Goal: Transaction & Acquisition: Purchase product/service

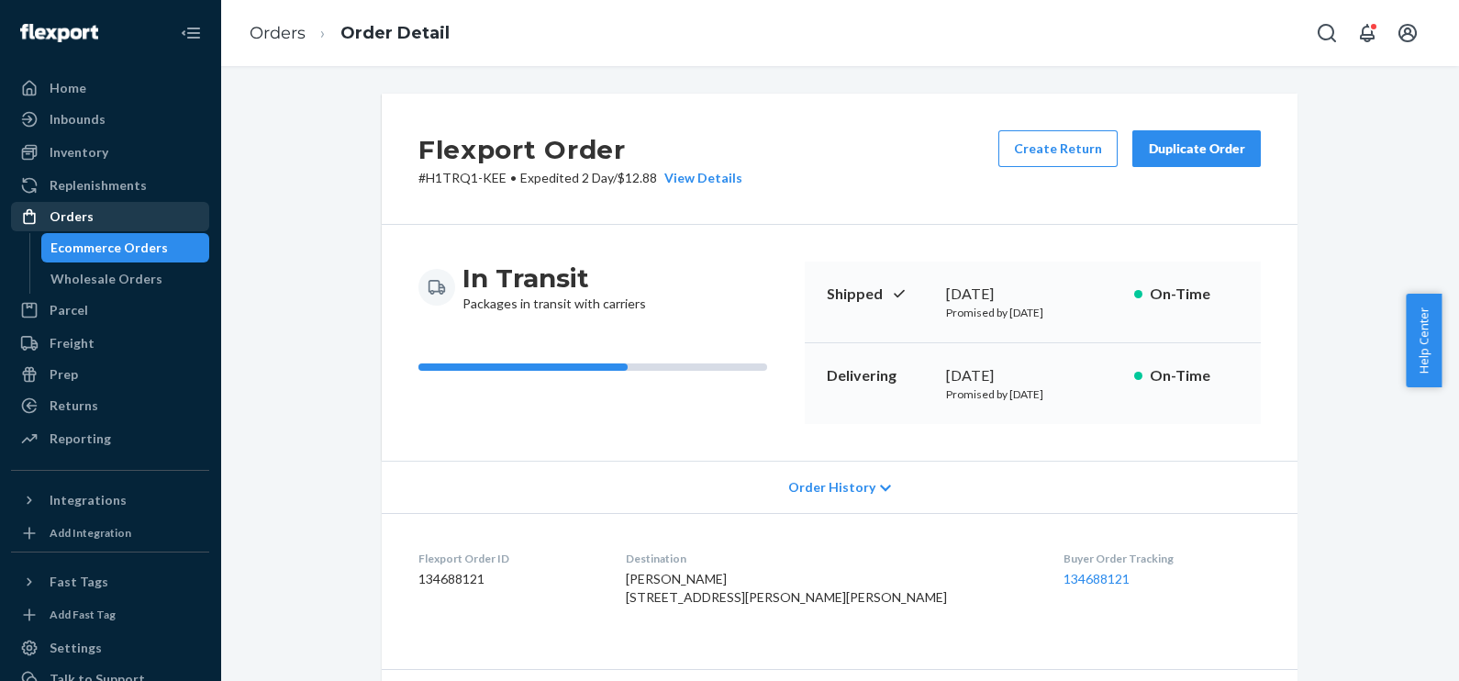
drag, startPoint x: 90, startPoint y: 222, endPoint x: 144, endPoint y: 208, distance: 55.9
click at [91, 222] on div "Orders" at bounding box center [110, 217] width 195 height 26
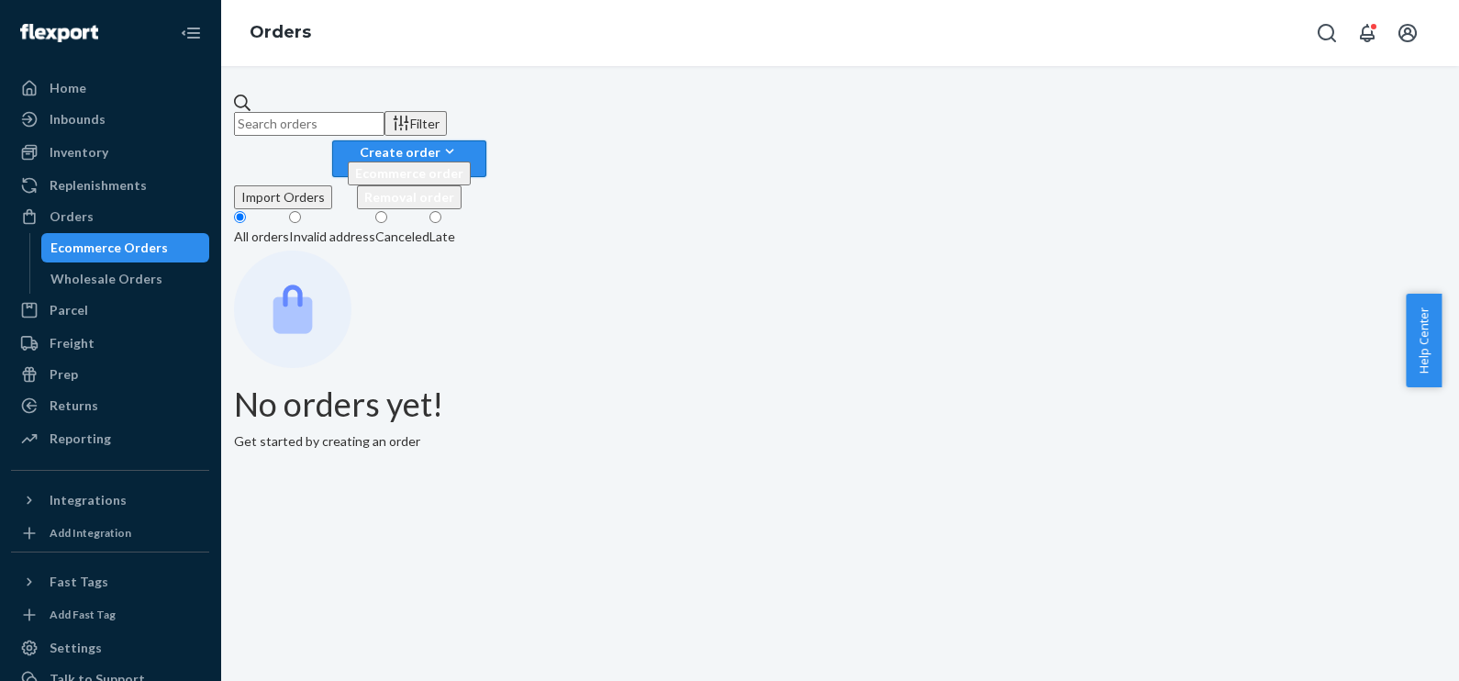
click at [471, 142] on div "Create order" at bounding box center [409, 151] width 123 height 19
click at [471, 165] on button "Ecommerce order" at bounding box center [409, 174] width 123 height 24
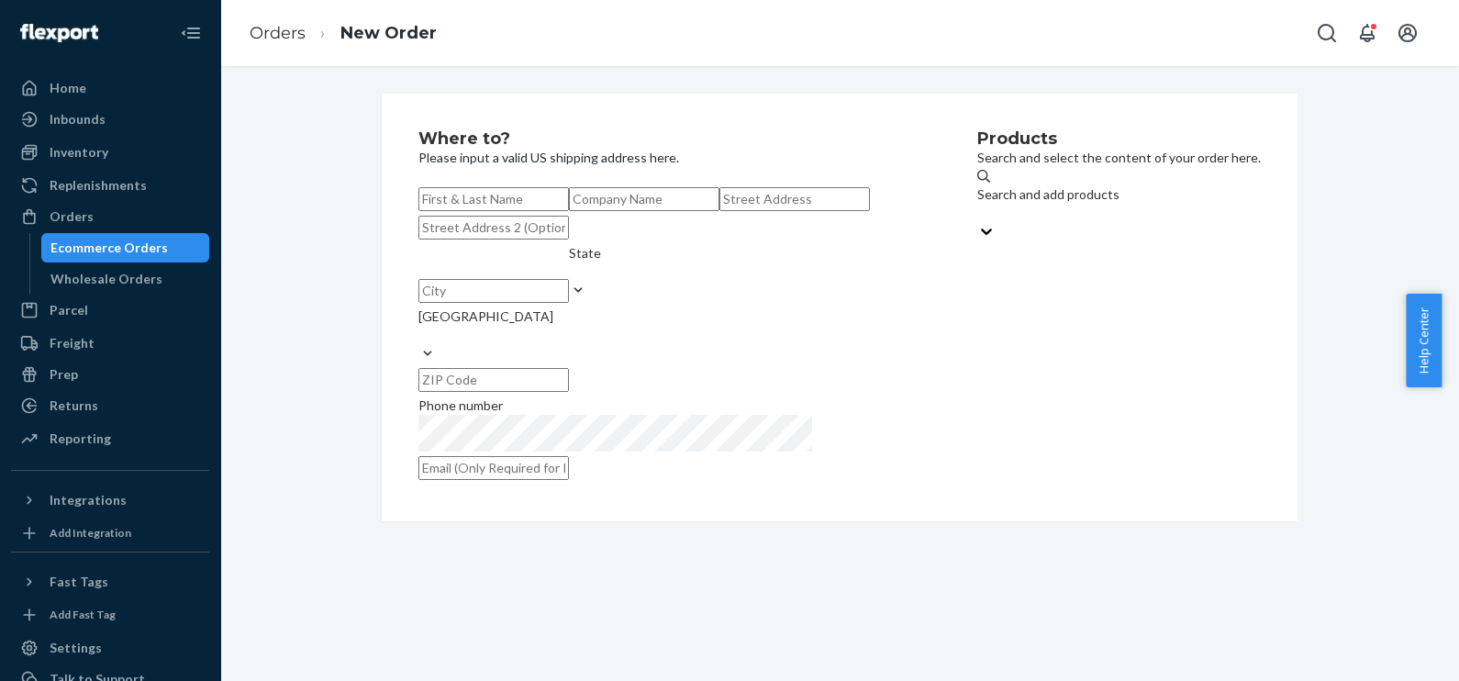
click at [977, 202] on div "Search and add products" at bounding box center [1048, 194] width 142 height 18
click at [977, 204] on input "Search and add products" at bounding box center [978, 213] width 2 height 18
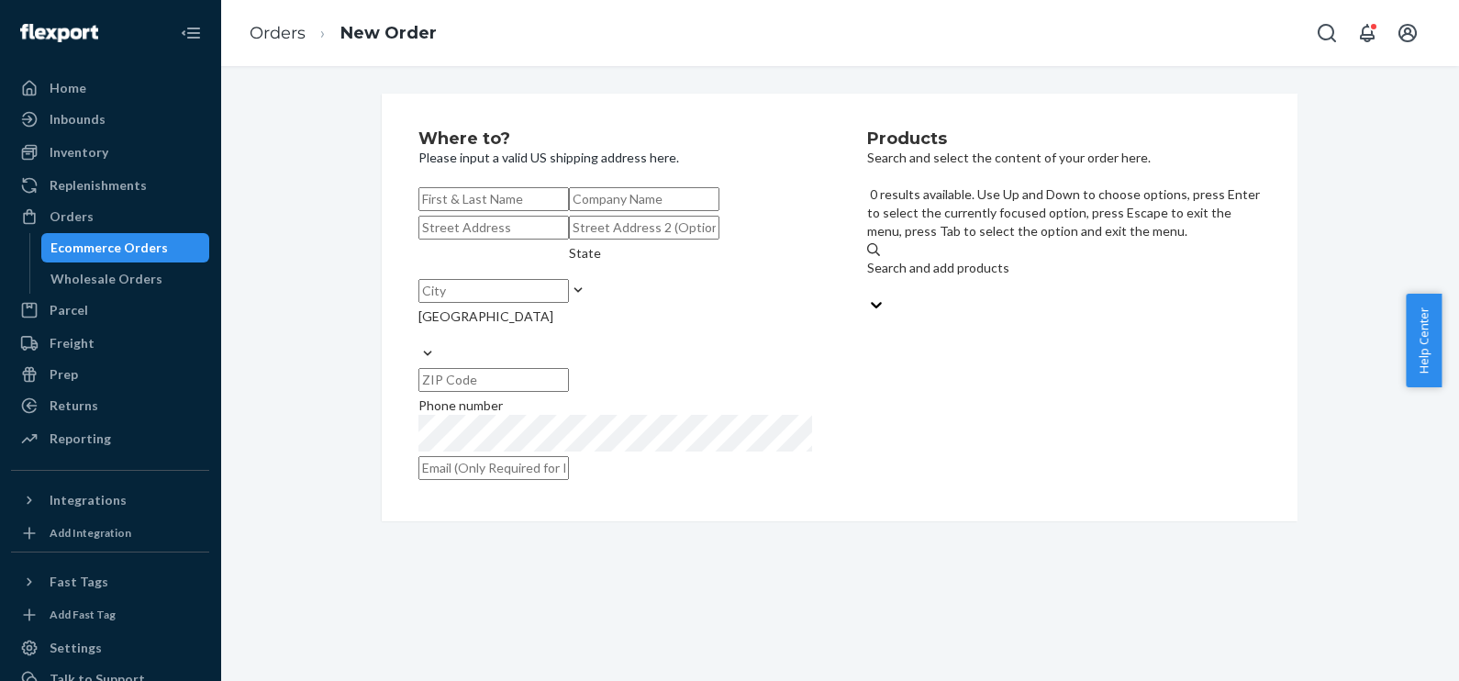
paste input "195893496594"
type input "195893496594"
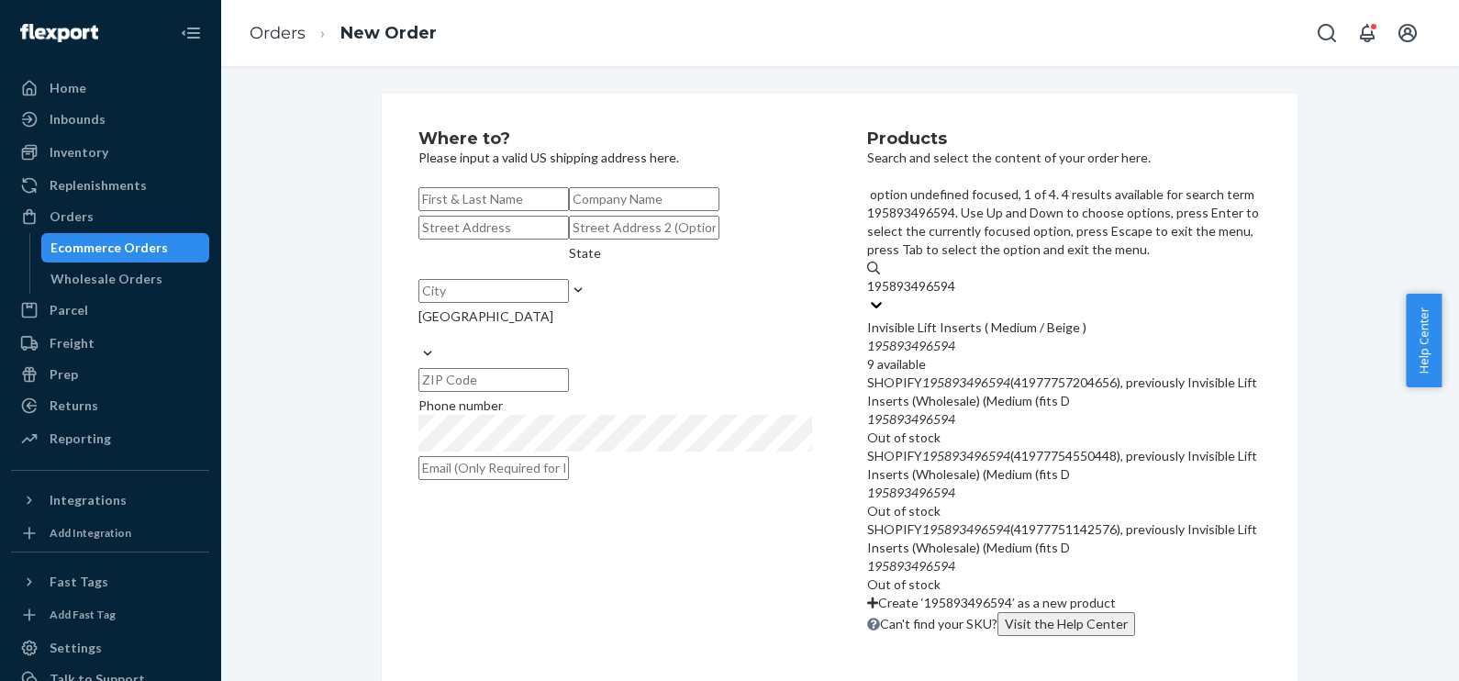
click at [947, 318] on div "Invisible Lift Inserts ( Medium / Beige )" at bounding box center [1064, 327] width 394 height 18
click at [947, 277] on input "195893496594" at bounding box center [912, 286] width 91 height 18
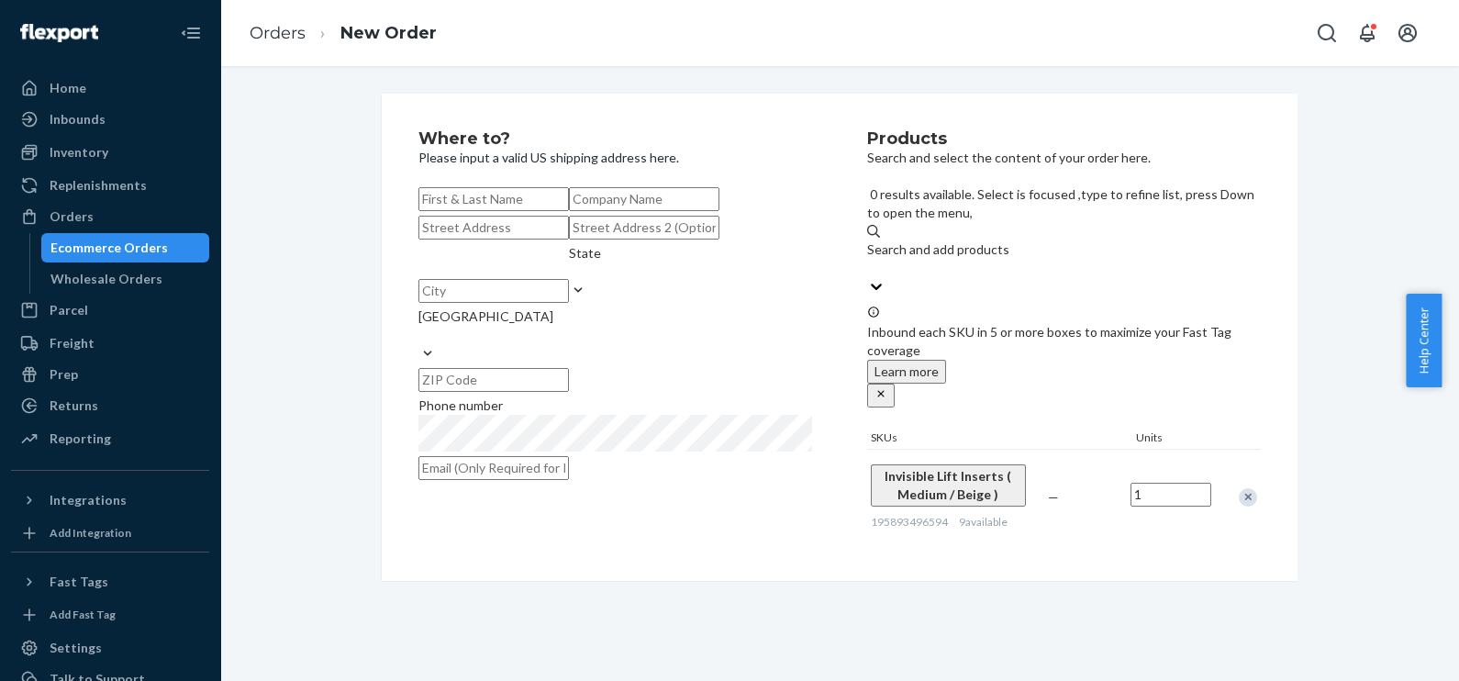
click at [562, 208] on input "text" at bounding box center [493, 199] width 150 height 24
paste input "[PERSON_NAME]"
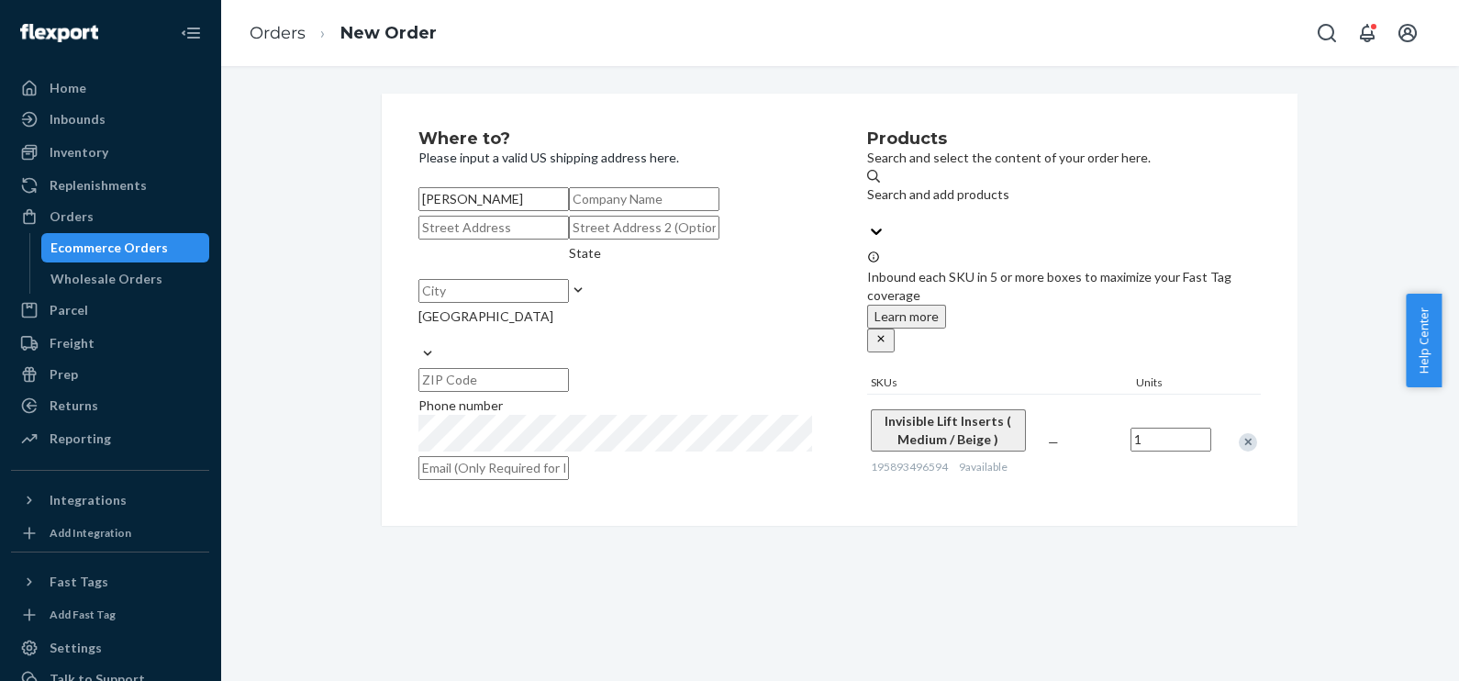
type input "[PERSON_NAME]"
click at [541, 240] on input "text" at bounding box center [493, 228] width 150 height 24
paste input "[STREET_ADDRESS]"
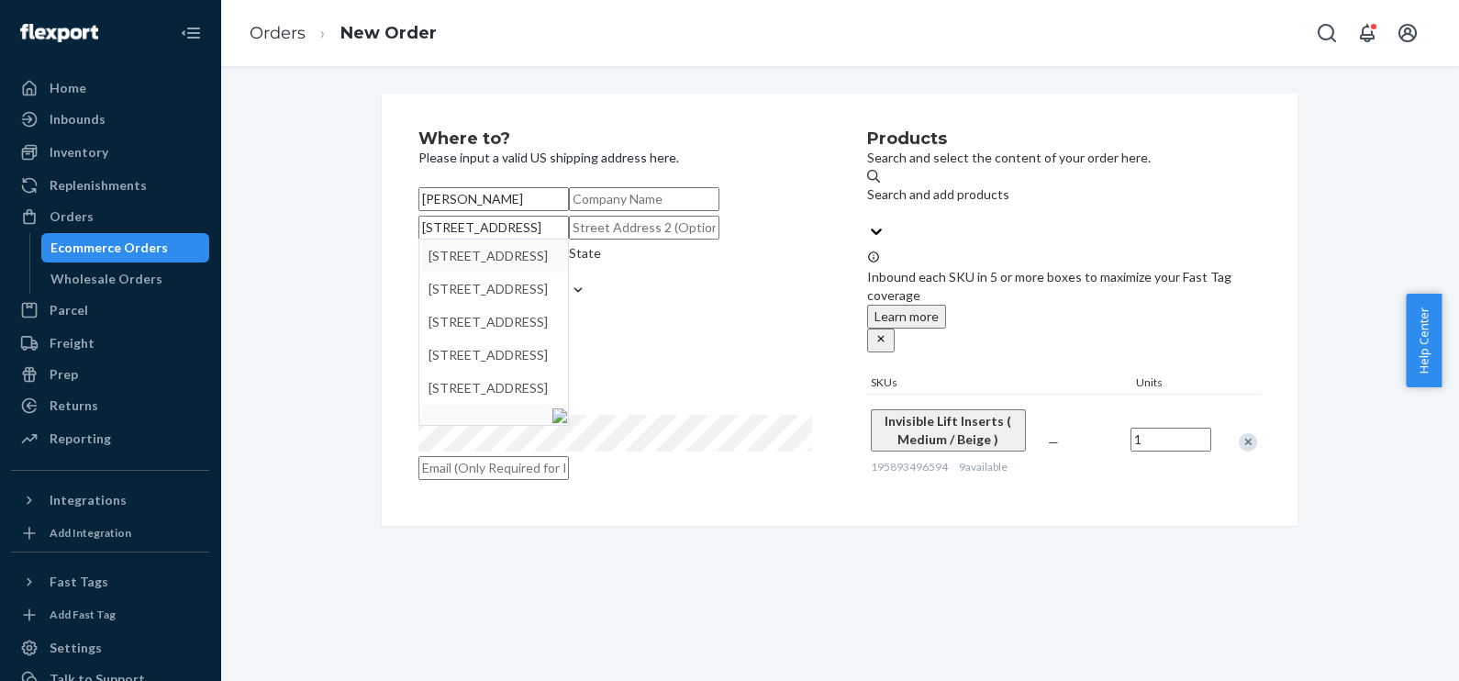
type input "[STREET_ADDRESS]"
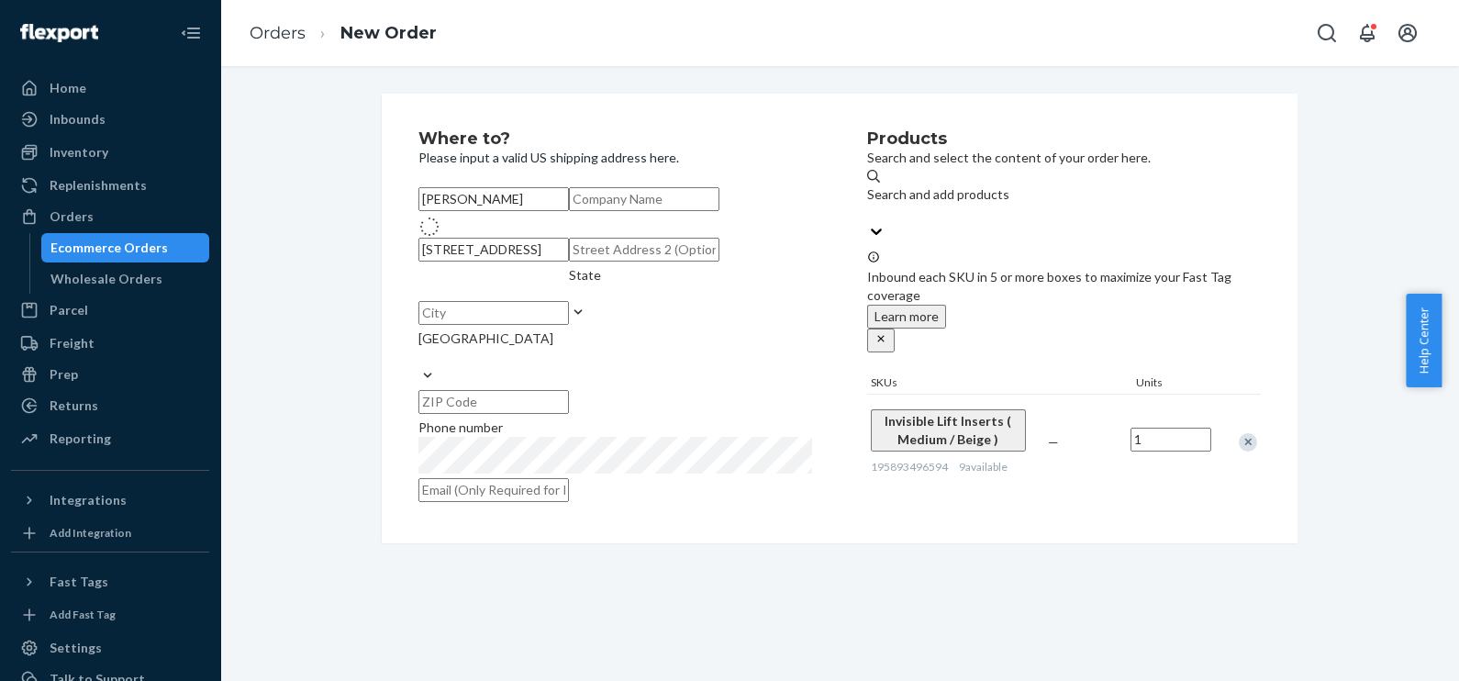
type input "[GEOGRAPHIC_DATA]"
type input "91436"
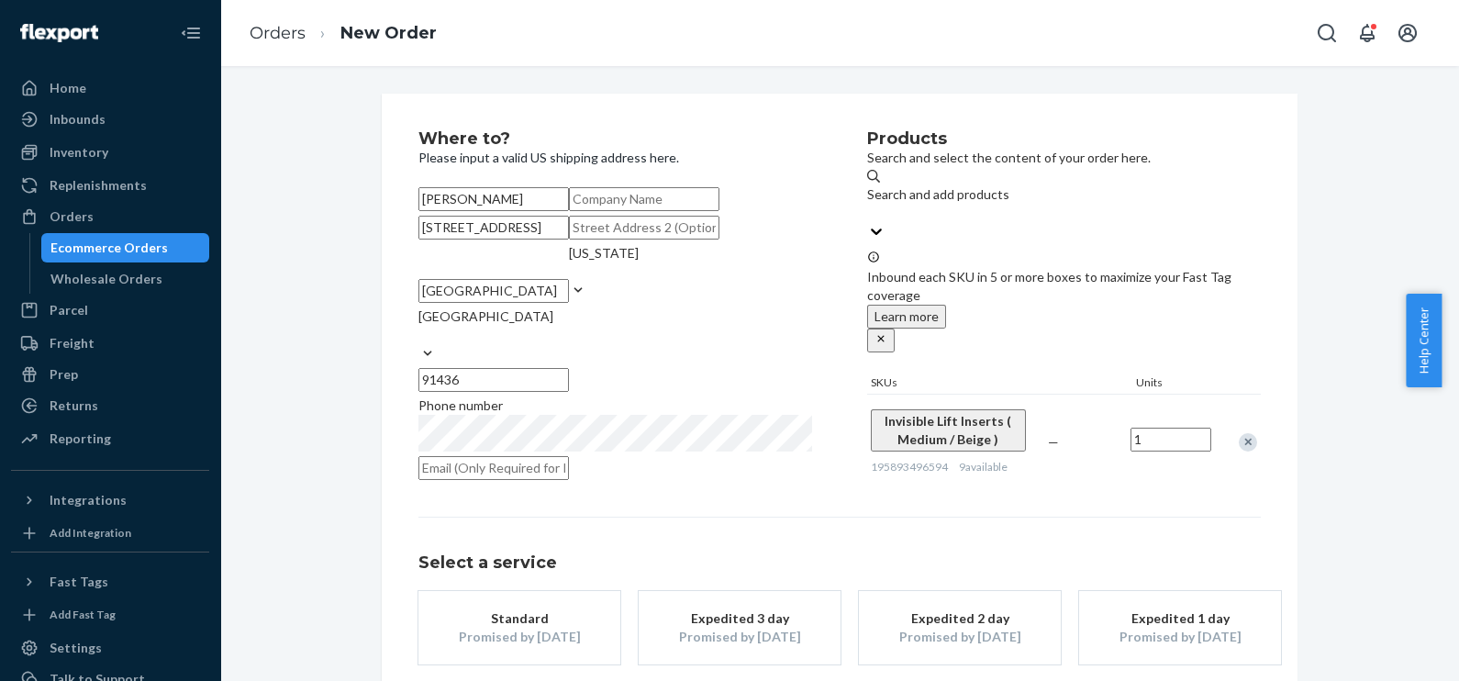
scroll to position [227, 0]
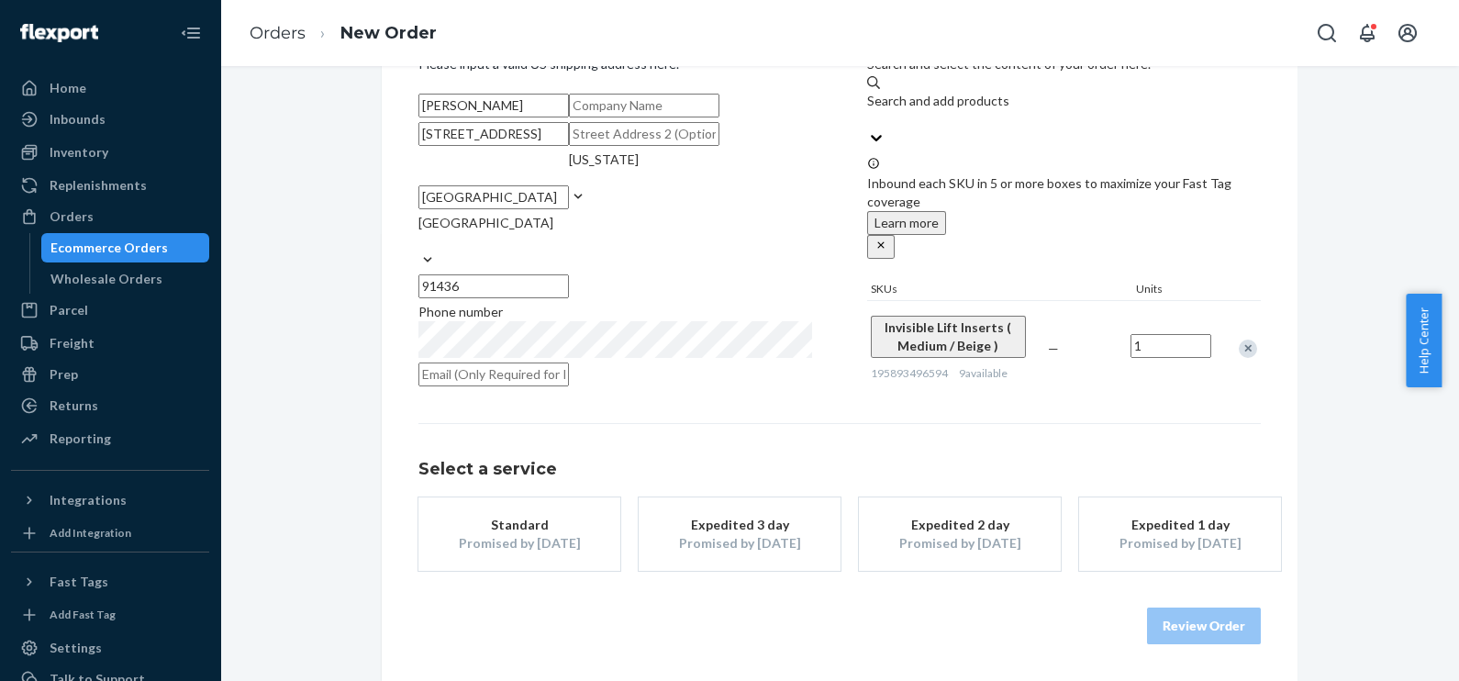
click at [1150, 526] on div "Expedited 1 day" at bounding box center [1180, 525] width 147 height 18
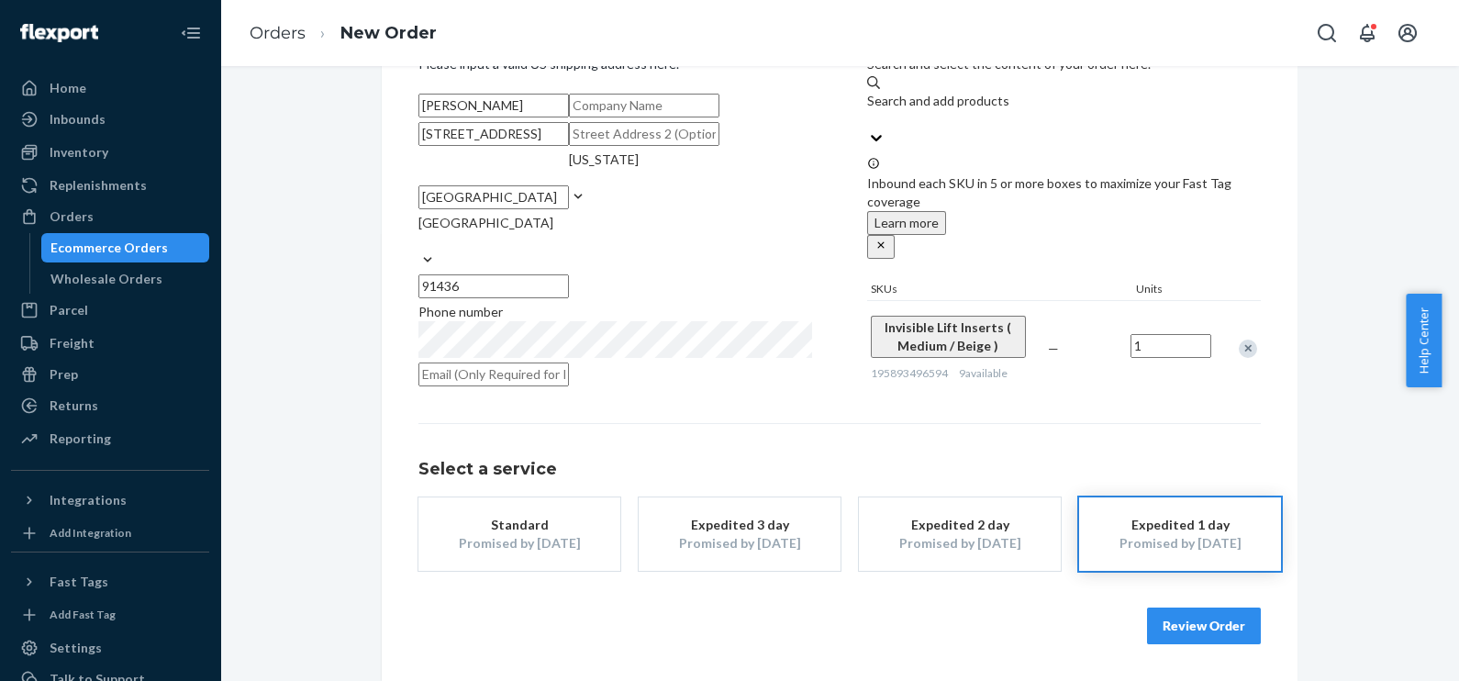
click at [1200, 625] on button "Review Order" at bounding box center [1204, 625] width 114 height 37
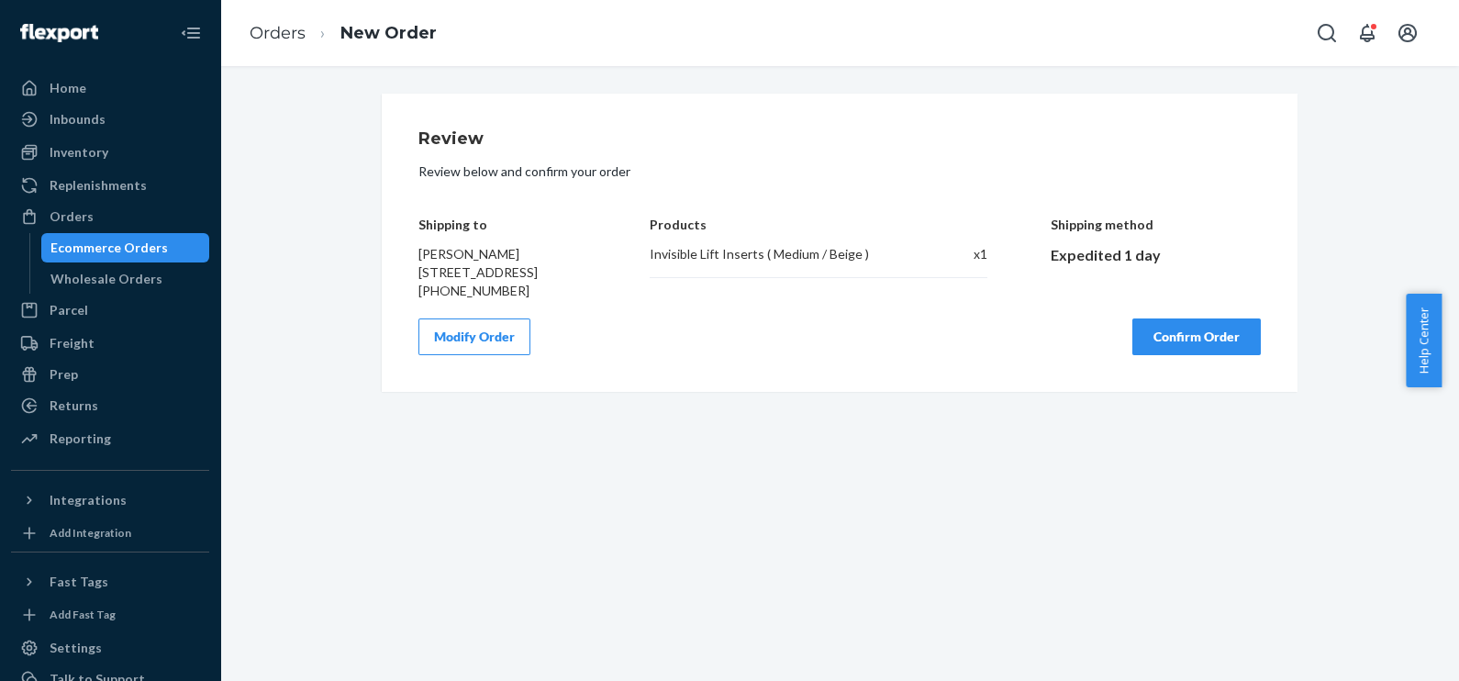
click at [1170, 351] on button "Confirm Order" at bounding box center [1196, 336] width 128 height 37
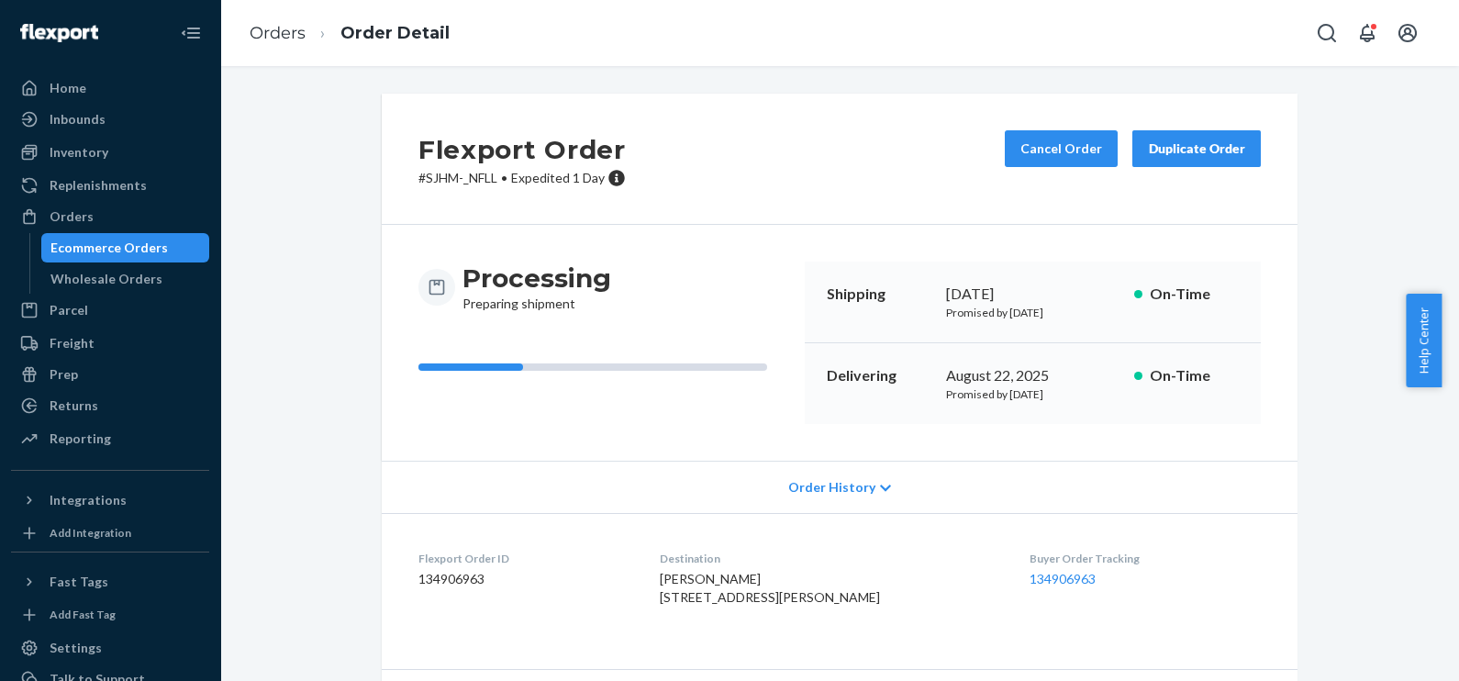
click at [268, 203] on div "Flexport Order # SJHM-_NFLL • Expedited 1 Day Cancel Order Duplicate Order Proc…" at bounding box center [839, 441] width 1211 height 695
click at [104, 206] on div "Orders" at bounding box center [110, 217] width 195 height 26
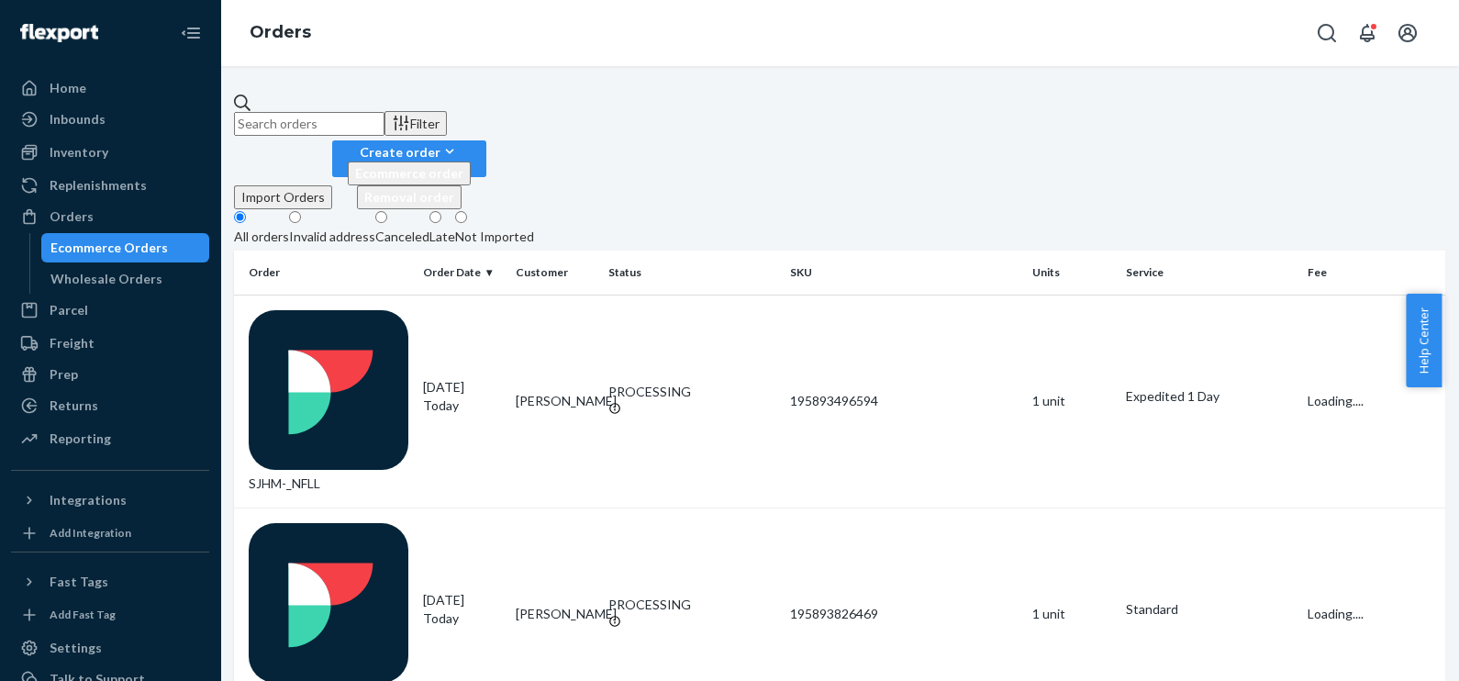
click at [384, 115] on input "text" at bounding box center [309, 124] width 150 height 24
paste input "[PERSON_NAME]"
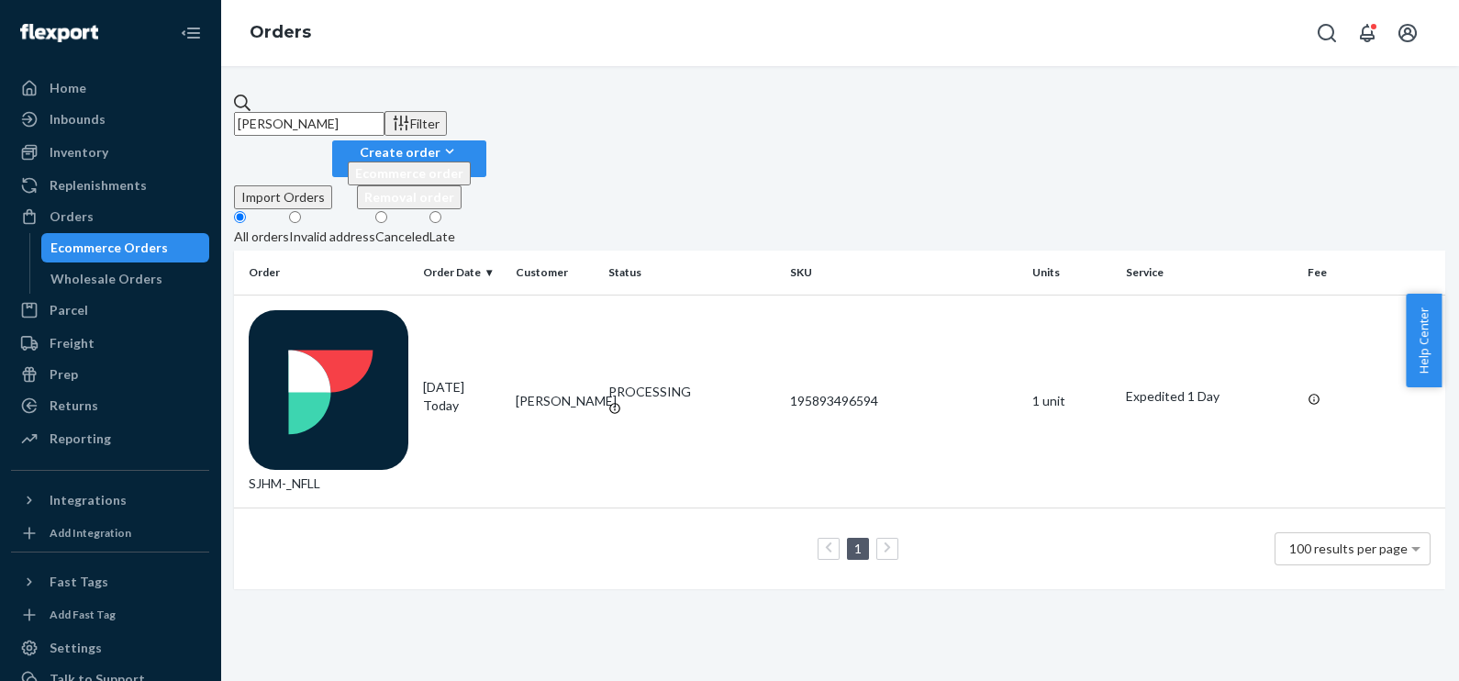
type input "[PERSON_NAME]"
